Goal: Use online tool/utility: Utilize a website feature to perform a specific function

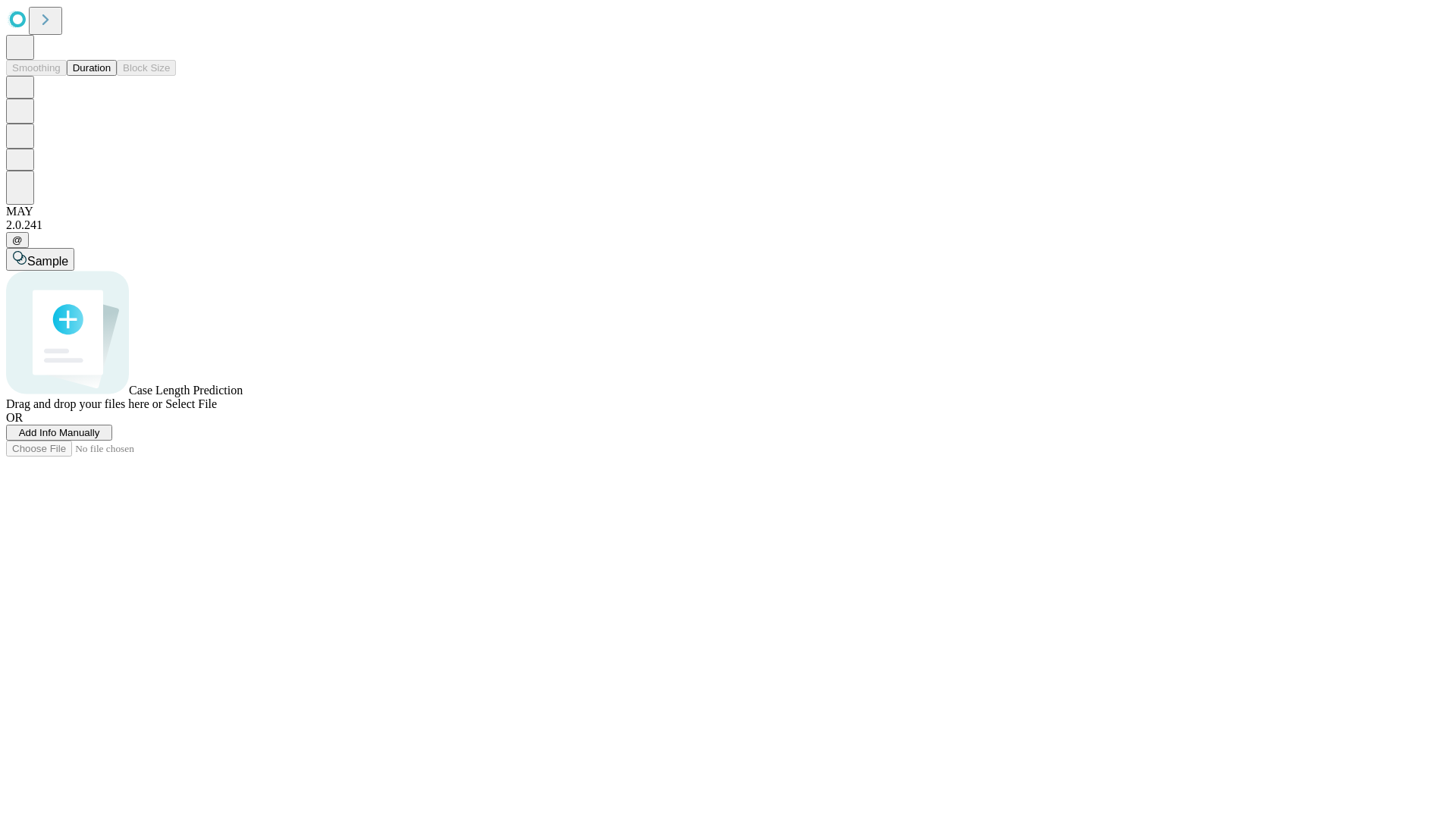
click at [111, 76] on button "Duration" at bounding box center [92, 67] width 50 height 16
click at [217, 410] on span "Select File" at bounding box center [191, 404] width 51 height 13
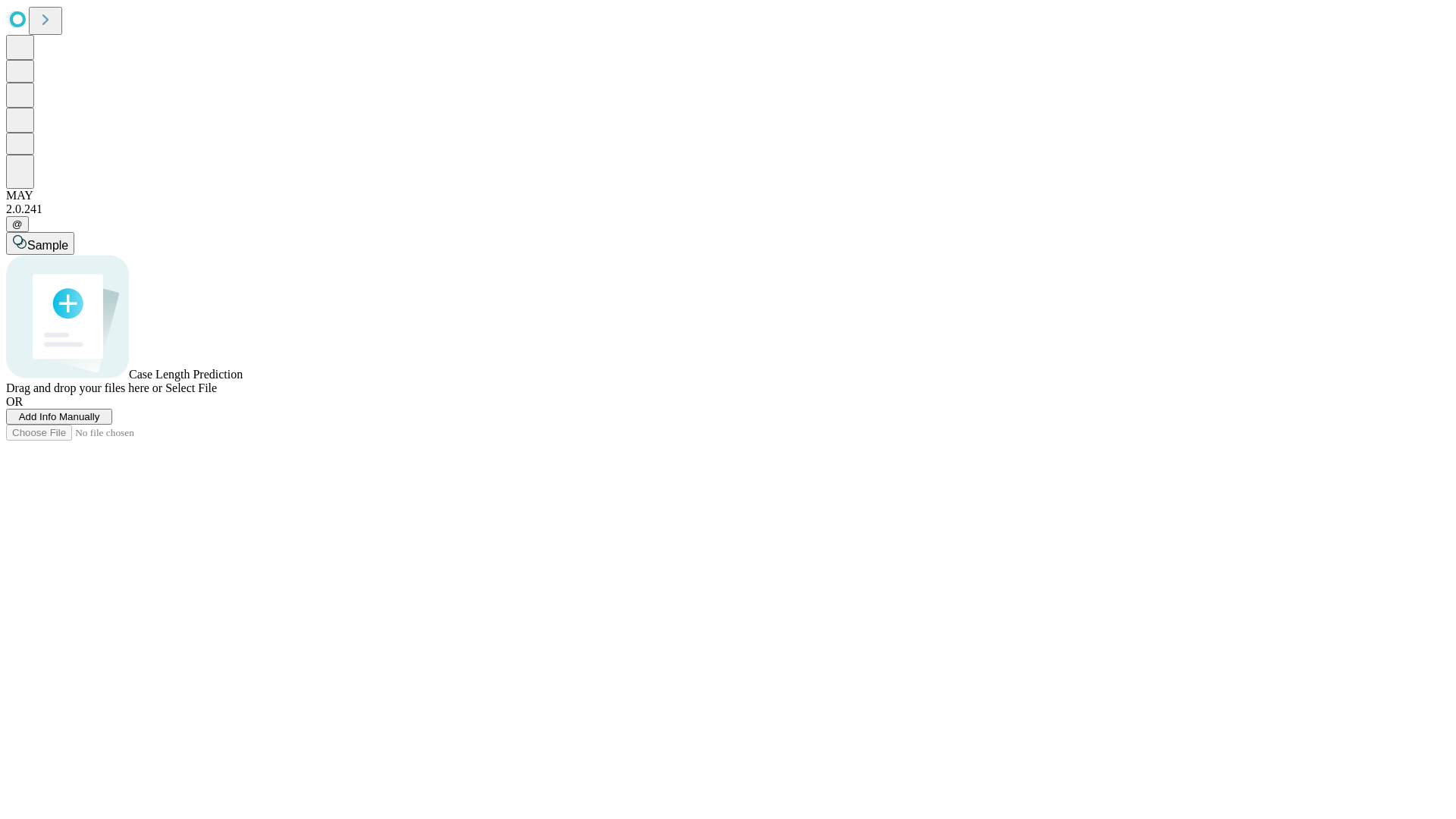
click at [217, 394] on span "Select File" at bounding box center [191, 388] width 51 height 13
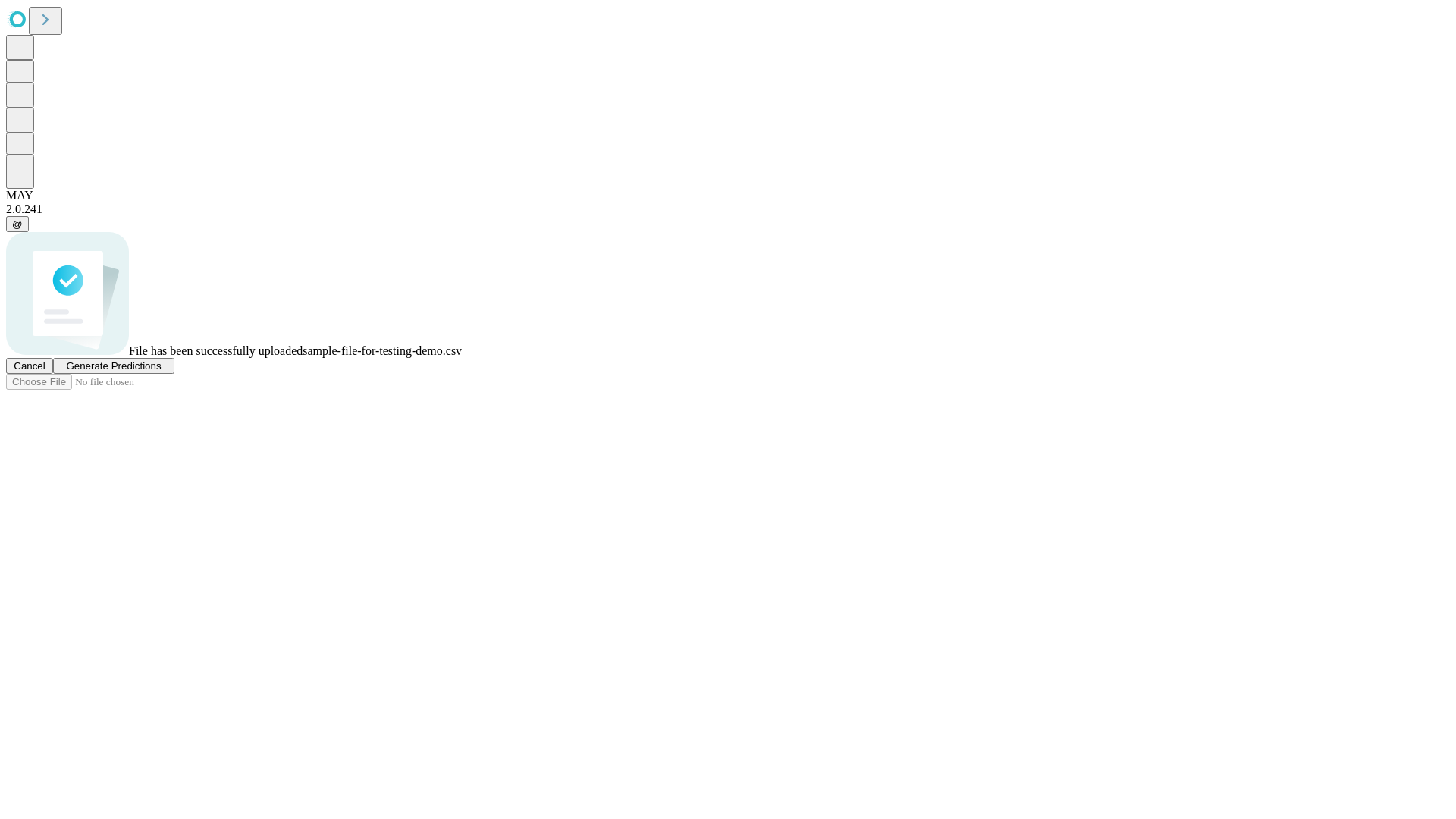
click at [161, 372] on span "Generate Predictions" at bounding box center [113, 367] width 95 height 12
